Goal: Information Seeking & Learning: Learn about a topic

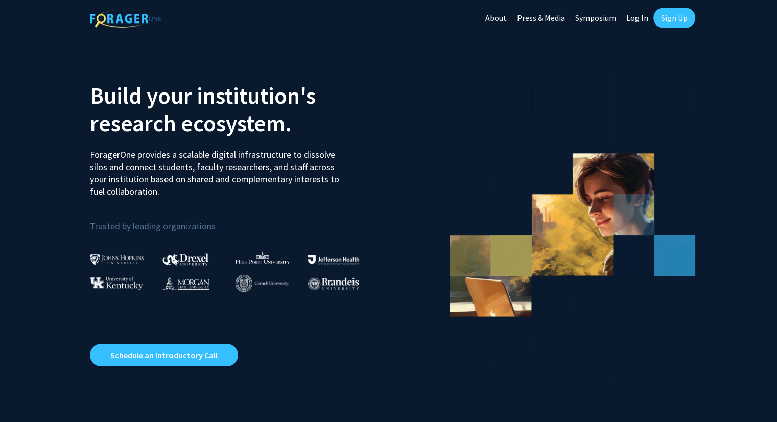
click at [123, 258] on img at bounding box center [117, 259] width 54 height 11
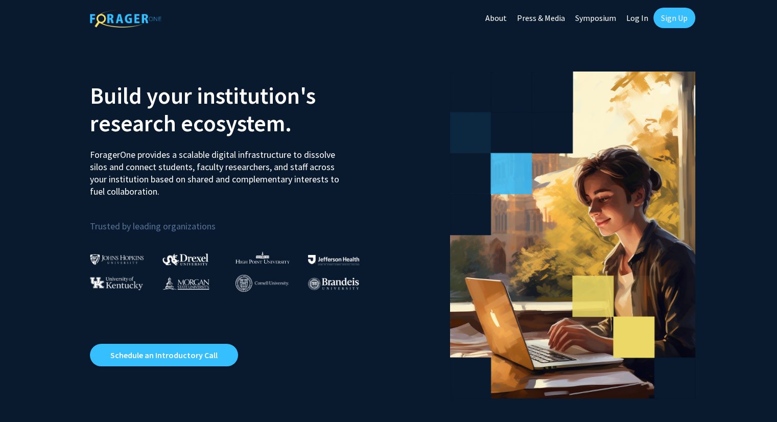
click at [629, 17] on link "Log In" at bounding box center [637, 18] width 32 height 36
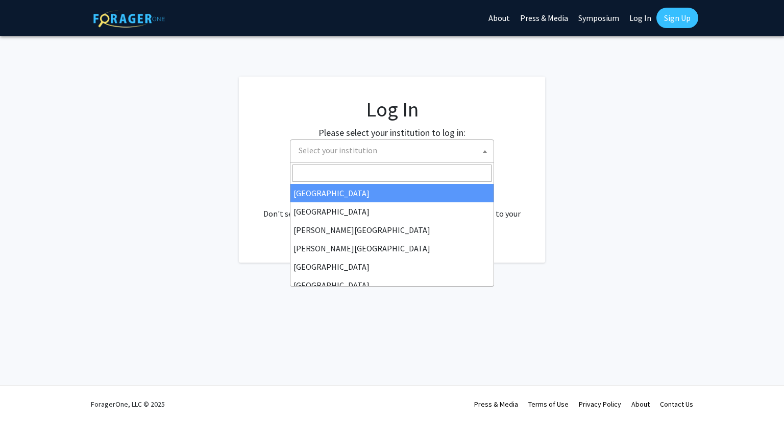
click at [384, 158] on span "Select your institution" at bounding box center [394, 150] width 199 height 21
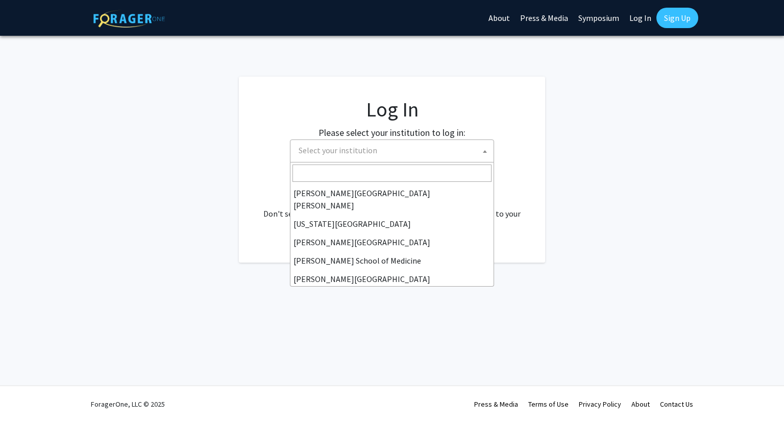
scroll to position [204, 0]
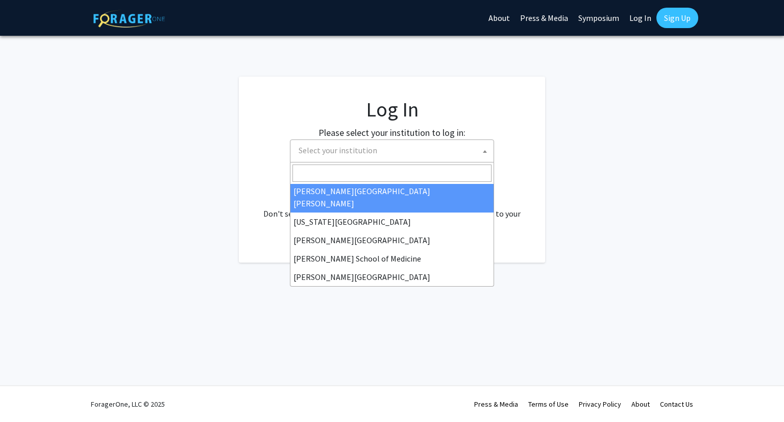
select select "1"
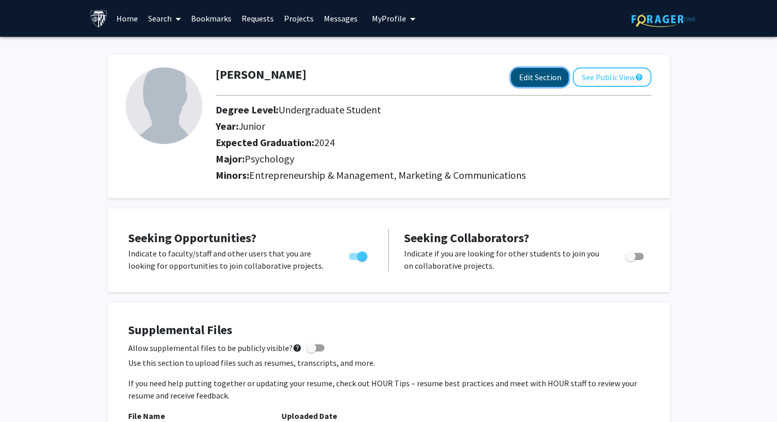
click at [535, 72] on button "Edit Section" at bounding box center [540, 77] width 58 height 19
select select "junior"
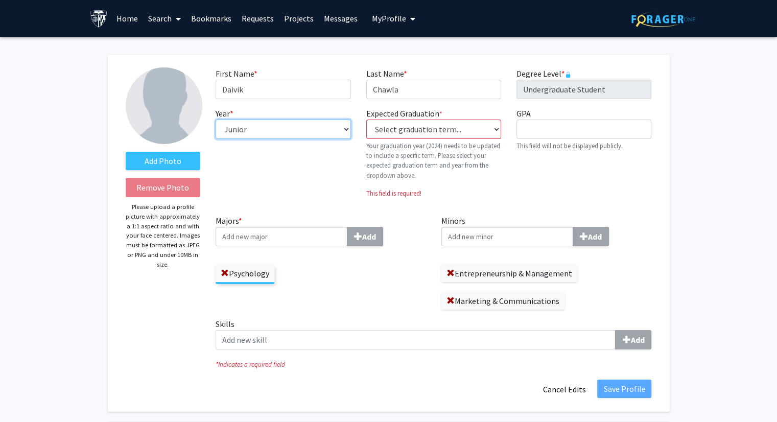
click at [290, 135] on select "--- First-year Sophomore Junior Senior Postbaccalaureate Certificate" at bounding box center [282, 128] width 135 height 19
click at [366, 221] on label "Majors * Add" at bounding box center [320, 230] width 210 height 32
click at [347, 227] on input "Majors * Add" at bounding box center [281, 236] width 132 height 19
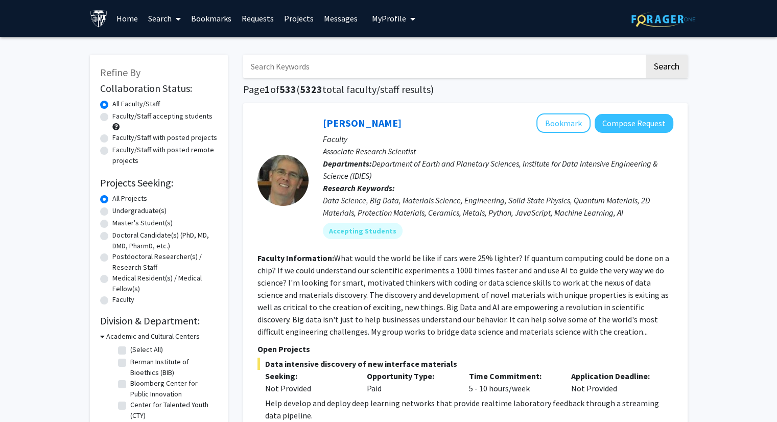
click at [329, 67] on input "Search Keywords" at bounding box center [443, 66] width 401 height 23
click at [645, 55] on button "Search" at bounding box center [666, 66] width 42 height 23
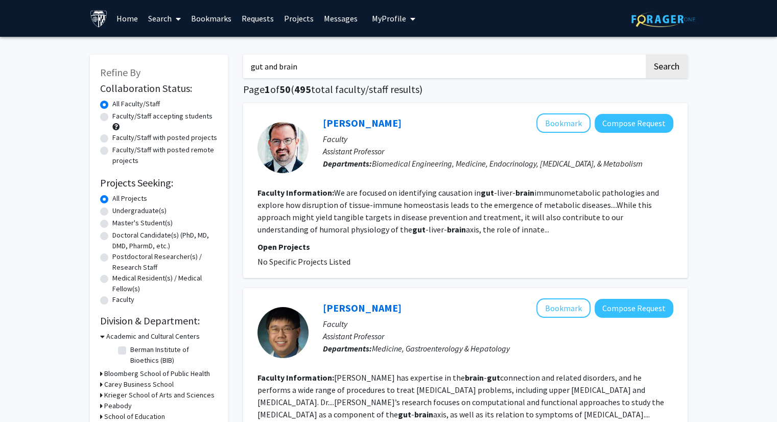
drag, startPoint x: 364, startPoint y: 69, endPoint x: 228, endPoint y: 42, distance: 138.1
click at [645, 55] on button "Search" at bounding box center [666, 66] width 42 height 23
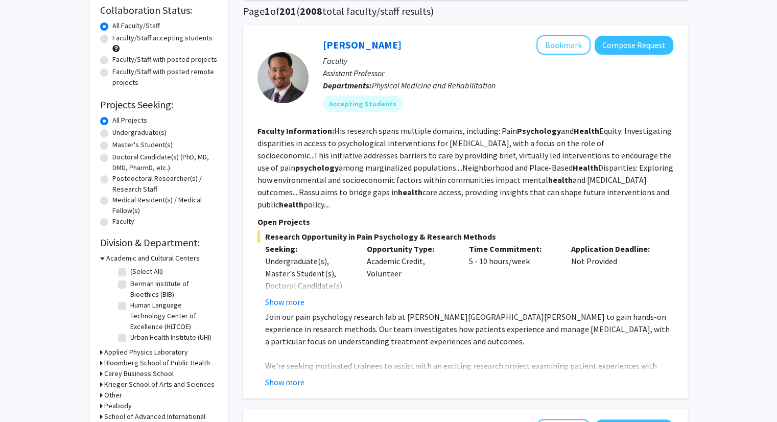
scroll to position [102, 0]
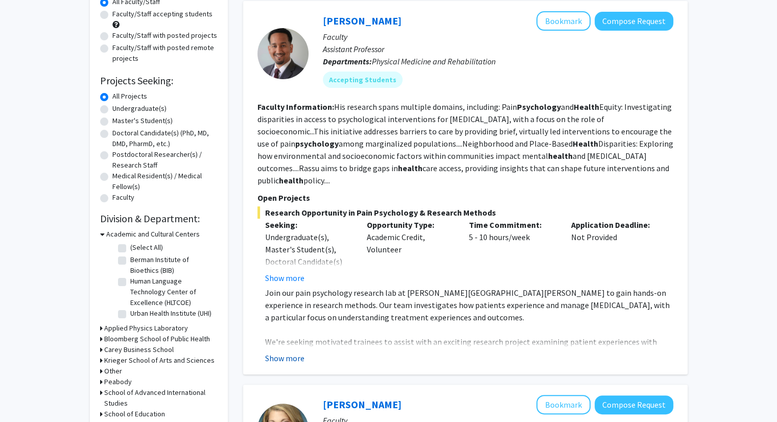
click at [286, 352] on button "Show more" at bounding box center [284, 358] width 39 height 12
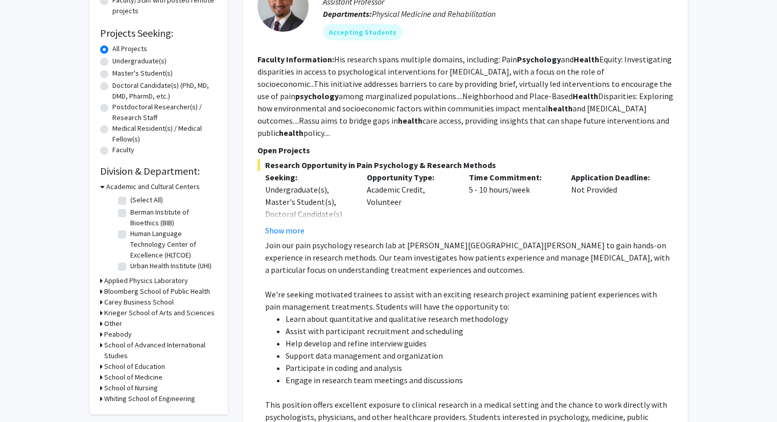
scroll to position [306, 0]
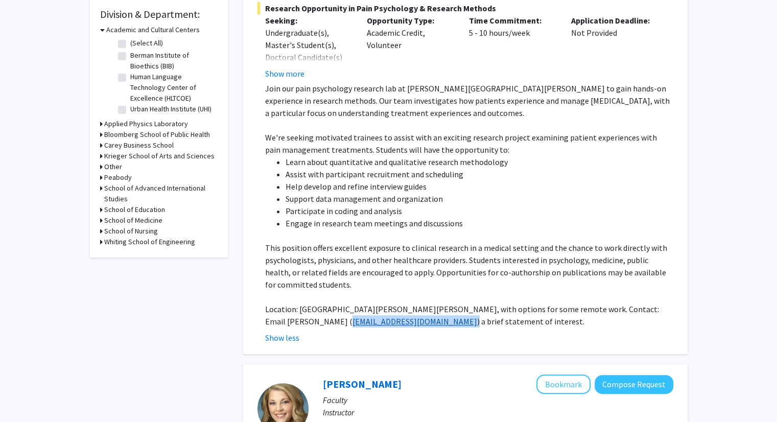
drag, startPoint x: 330, startPoint y: 307, endPoint x: 268, endPoint y: 309, distance: 62.4
click at [268, 309] on p "Location: The Johns Hopkins Hospital, with options for some remote work. Contac…" at bounding box center [469, 315] width 408 height 25
click at [339, 331] on div "Show less" at bounding box center [469, 337] width 408 height 12
drag, startPoint x: 329, startPoint y: 310, endPoint x: 267, endPoint y: 305, distance: 62.5
click at [267, 305] on p "Location: The Johns Hopkins Hospital, with options for some remote work. Contac…" at bounding box center [469, 315] width 408 height 25
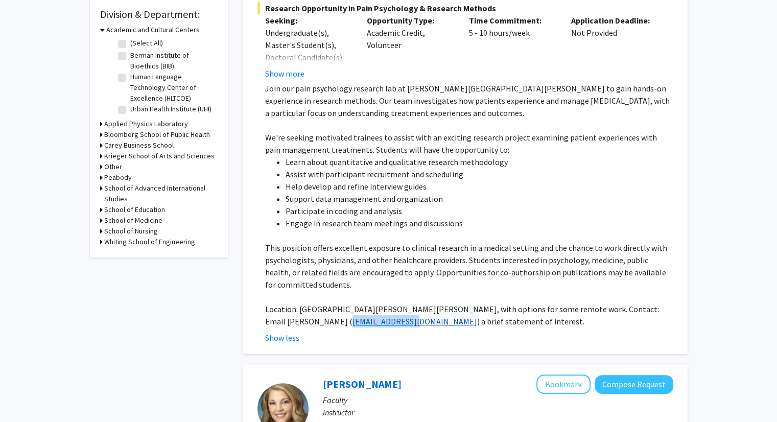
copy link "frassu1@jhmi.edu"
click at [286, 67] on button "Show more" at bounding box center [284, 73] width 39 height 12
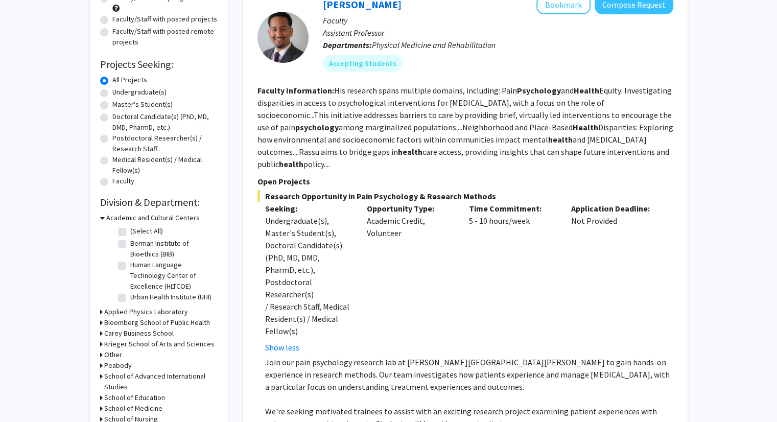
scroll to position [102, 0]
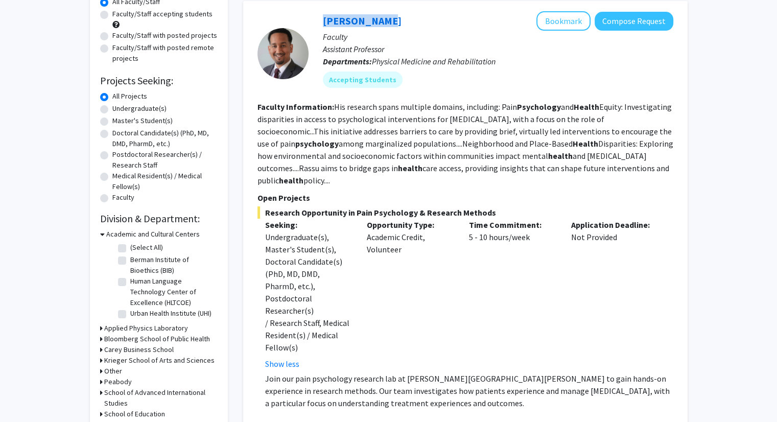
drag, startPoint x: 379, startPoint y: 25, endPoint x: 304, endPoint y: 17, distance: 75.5
click at [304, 17] on section "Fenan Rassu Bookmark Compose Request Faculty Assistant Professor Departments: P…" at bounding box center [465, 53] width 416 height 84
copy section "Fenan Rassu"
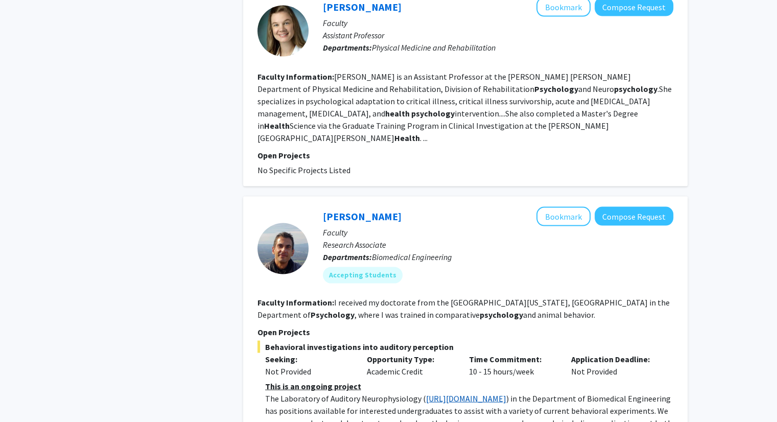
scroll to position [2043, 0]
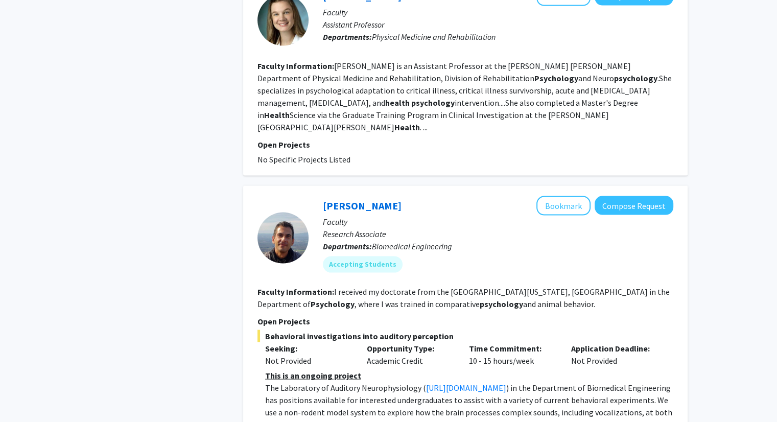
click at [290, 383] on div "Michael Osmanski Bookmark Compose Request Faculty Research Associate Department…" at bounding box center [465, 321] width 444 height 271
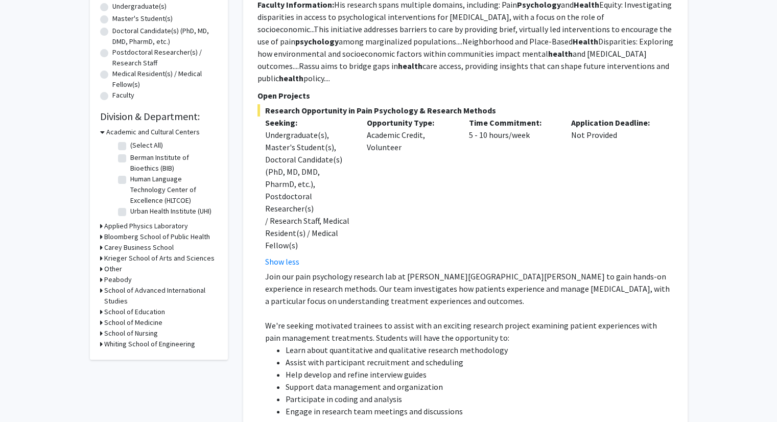
scroll to position [0, 0]
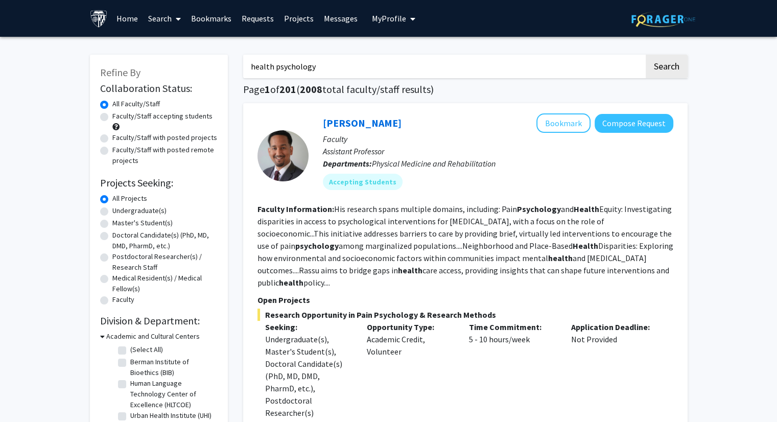
drag, startPoint x: 272, startPoint y: 69, endPoint x: 242, endPoint y: 69, distance: 29.6
click at [645, 55] on button "Search" at bounding box center [666, 66] width 42 height 23
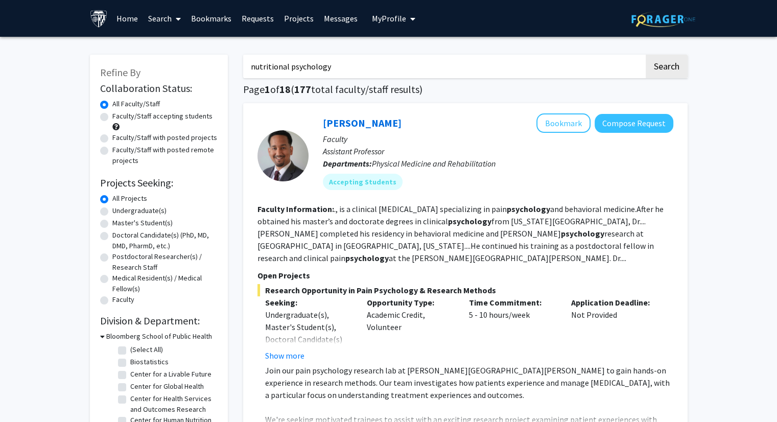
drag, startPoint x: 287, startPoint y: 69, endPoint x: 245, endPoint y: 54, distance: 44.6
click at [645, 55] on button "Search" at bounding box center [666, 66] width 42 height 23
drag, startPoint x: 314, startPoint y: 63, endPoint x: 245, endPoint y: 64, distance: 69.5
click at [245, 64] on input "food psychology" at bounding box center [443, 66] width 401 height 23
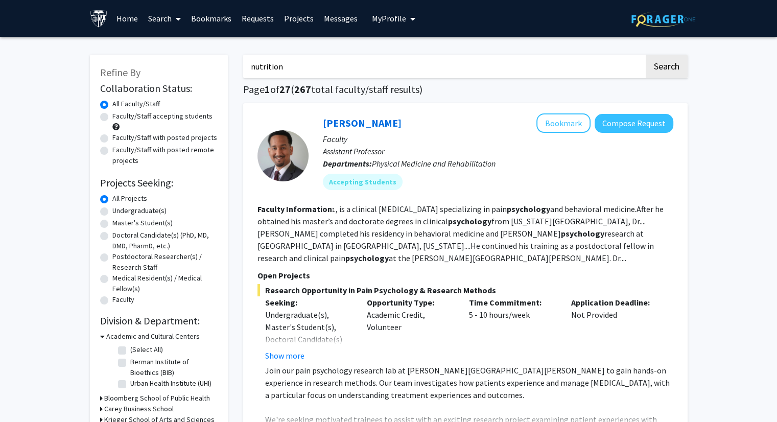
click at [645, 55] on button "Search" at bounding box center [666, 66] width 42 height 23
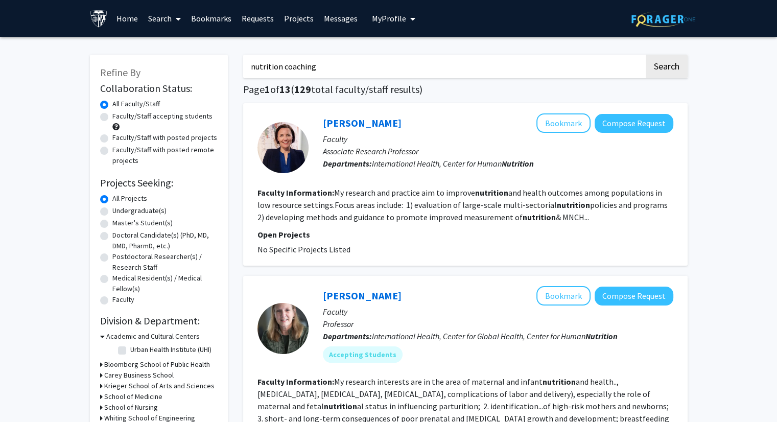
click at [645, 55] on button "Search" at bounding box center [666, 66] width 42 height 23
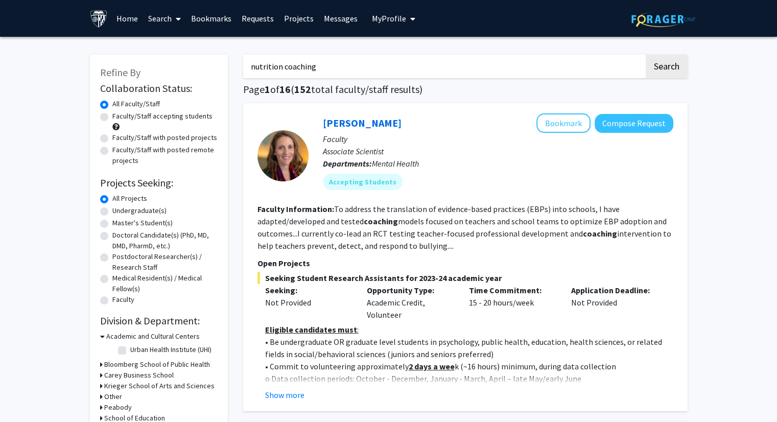
click at [443, 248] on fg-read-more "To address the translation of evidence-based practices (EBPs) into schools, I h…" at bounding box center [464, 227] width 414 height 47
click at [442, 246] on fg-read-more "To address the translation of evidence-based practices (EBPs) into schools, I h…" at bounding box center [464, 227] width 414 height 47
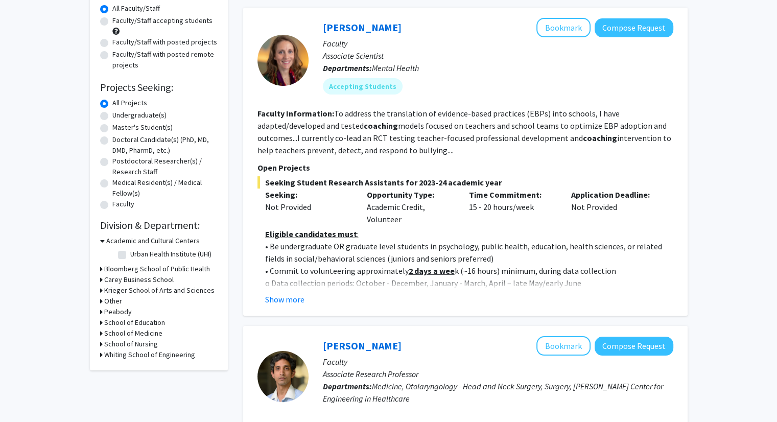
scroll to position [102, 0]
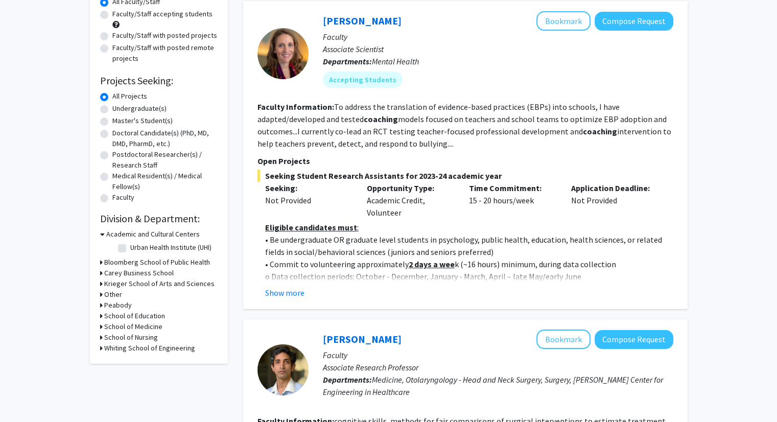
click at [415, 268] on u "2 days a wee" at bounding box center [432, 264] width 46 height 10
click at [291, 289] on button "Show more" at bounding box center [284, 292] width 39 height 12
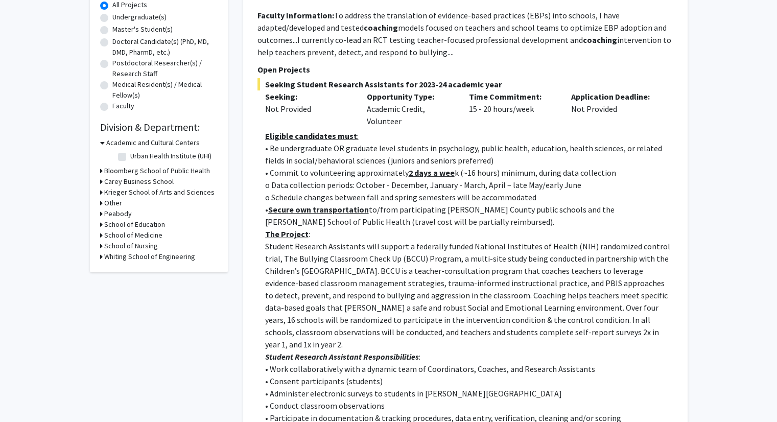
scroll to position [0, 0]
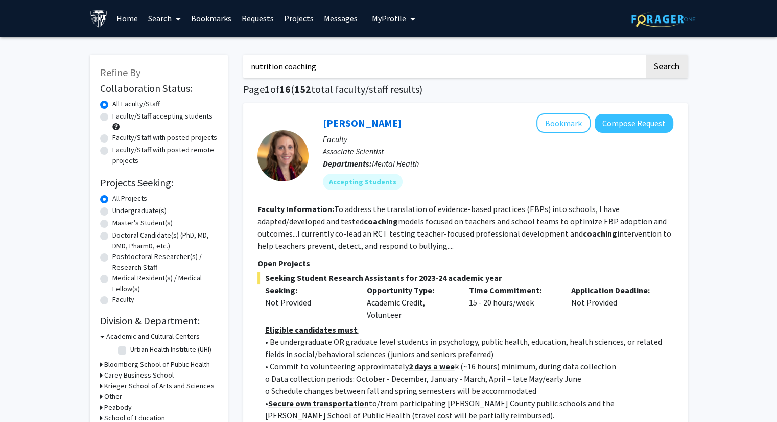
drag, startPoint x: 278, startPoint y: 61, endPoint x: 242, endPoint y: 73, distance: 38.0
drag, startPoint x: 316, startPoint y: 68, endPoint x: 283, endPoint y: 71, distance: 33.3
click at [283, 71] on input "nutrition coaching" at bounding box center [443, 66] width 401 height 23
type input "nutrition"
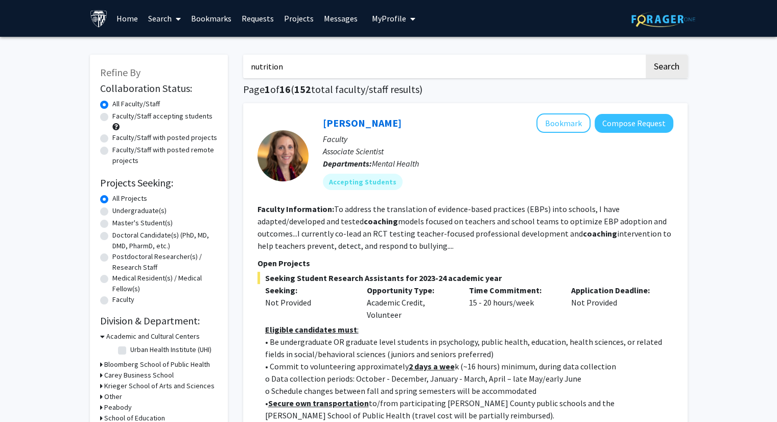
click at [645, 55] on button "Search" at bounding box center [666, 66] width 42 height 23
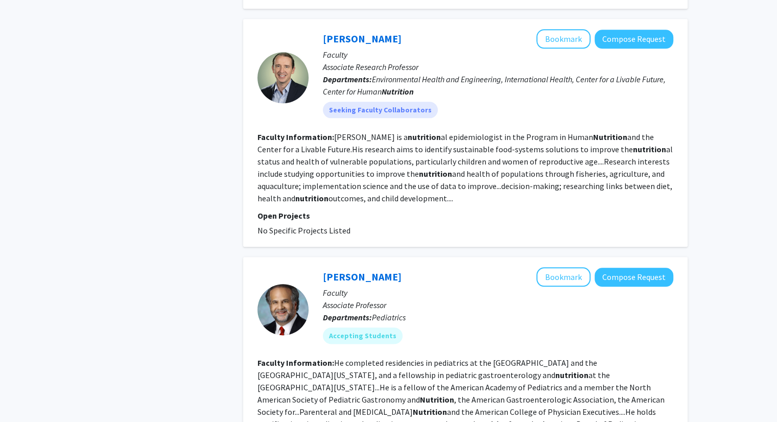
scroll to position [1123, 0]
